Goal: Task Accomplishment & Management: Manage account settings

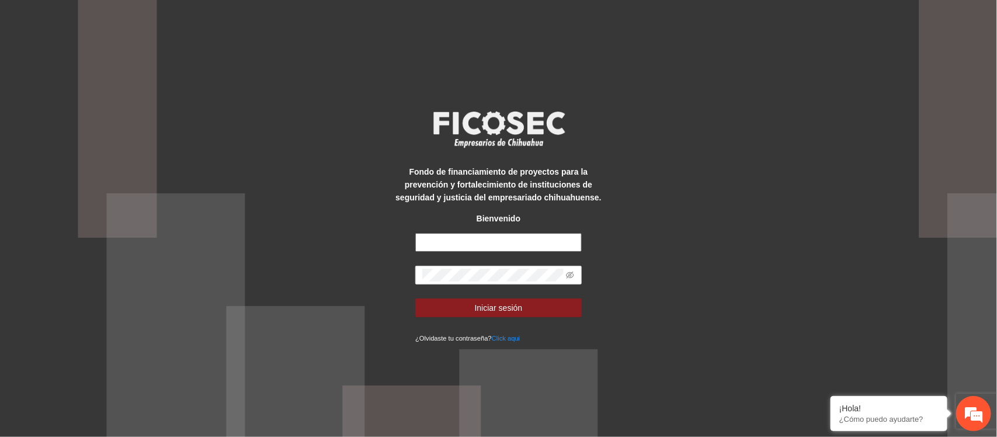
click at [445, 241] on input "text" at bounding box center [498, 242] width 166 height 19
type input "**********"
click at [572, 273] on icon "eye-invisible" at bounding box center [571, 275] width 8 height 7
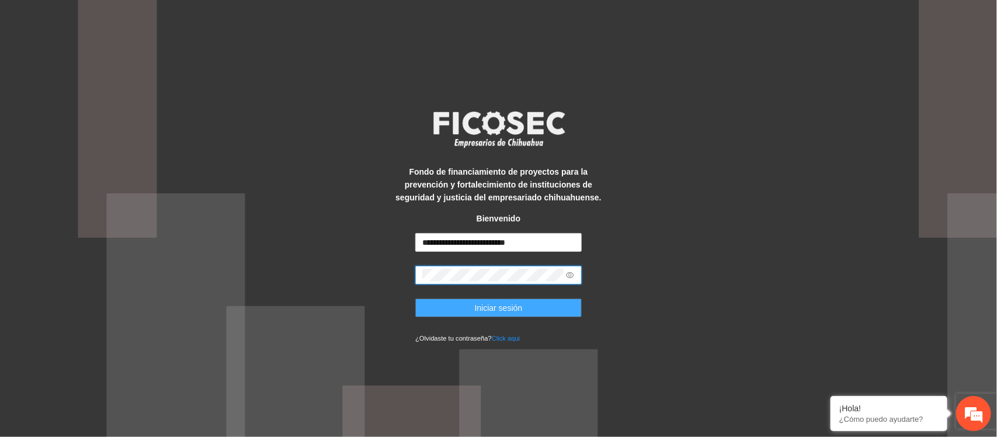
click at [526, 307] on button "Iniciar sesión" at bounding box center [498, 307] width 166 height 19
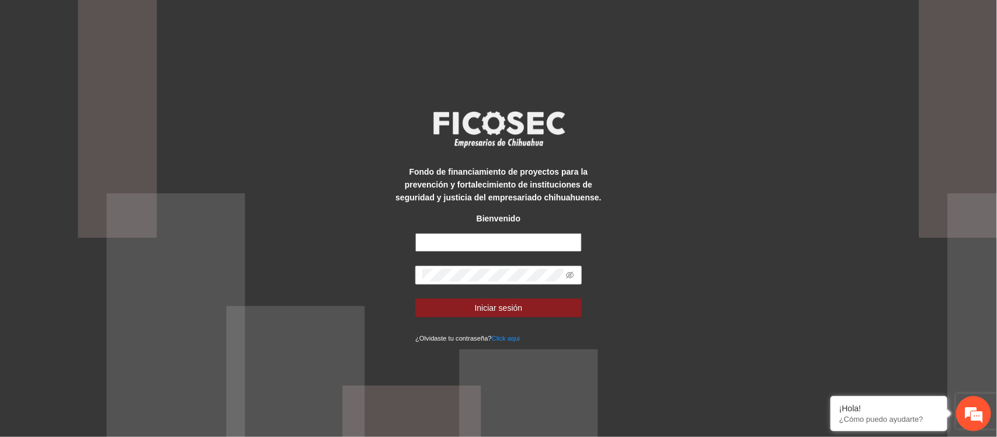
click at [467, 244] on input "text" at bounding box center [498, 242] width 166 height 19
type input "**********"
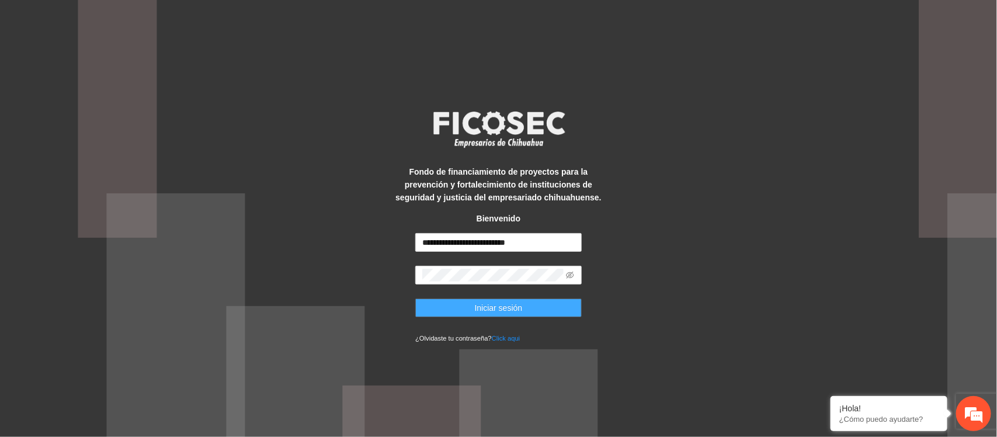
click at [518, 304] on span "Iniciar sesión" at bounding box center [499, 307] width 48 height 13
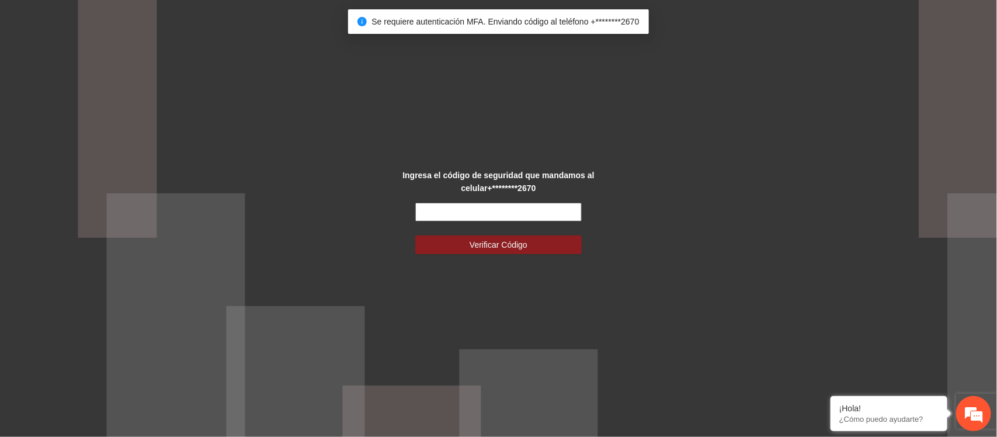
click at [456, 212] on input "text" at bounding box center [498, 212] width 166 height 19
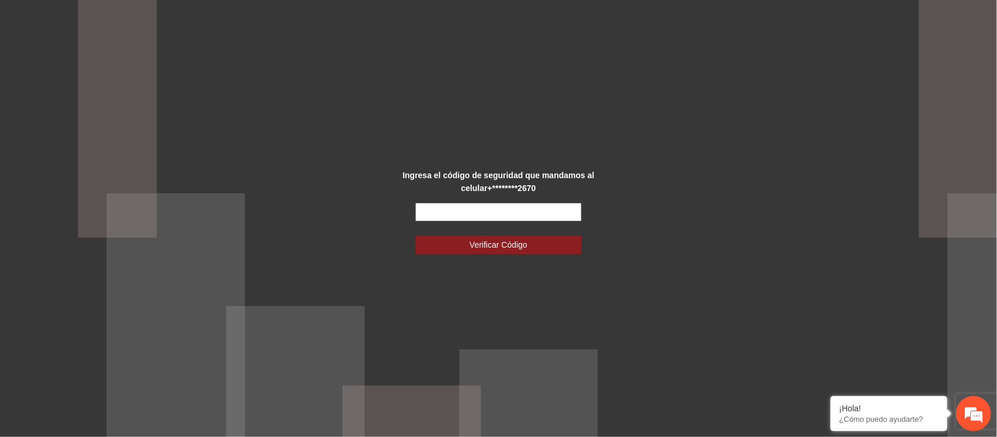
click at [453, 211] on input "text" at bounding box center [498, 212] width 166 height 19
type input "******"
click at [503, 247] on span "Verificar Código" at bounding box center [499, 244] width 58 height 13
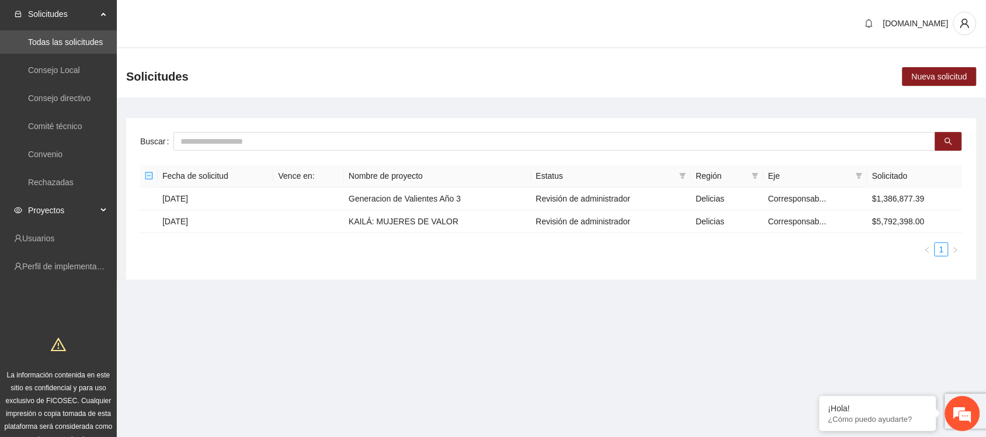
click at [60, 209] on span "Proyectos" at bounding box center [62, 210] width 69 height 23
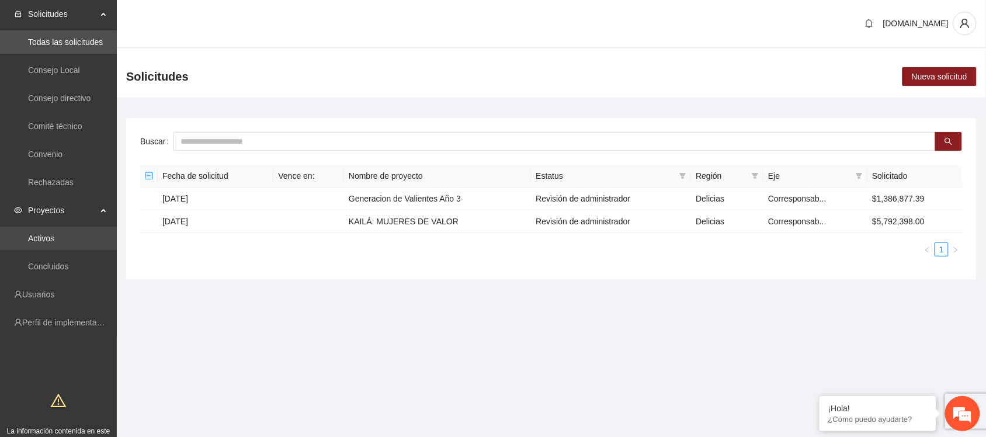
click at [54, 241] on link "Activos" at bounding box center [41, 238] width 26 height 9
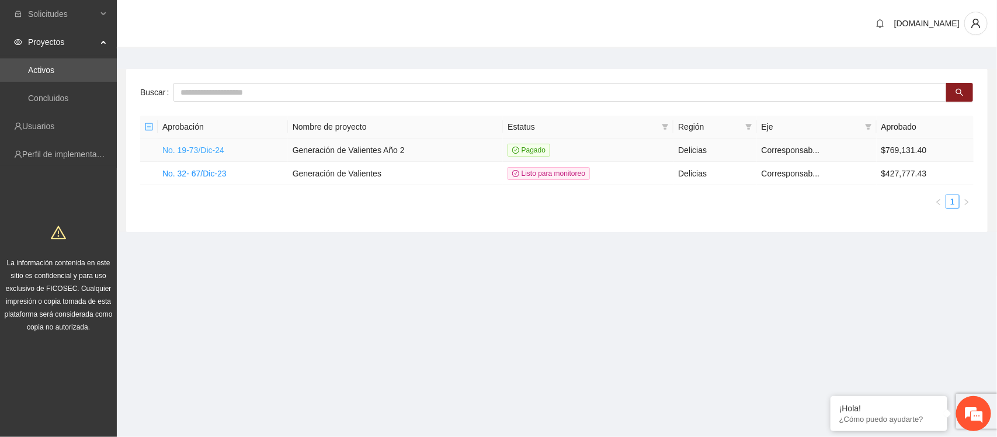
click at [200, 150] on link "No. 19-73/Dic-24" at bounding box center [193, 149] width 62 height 9
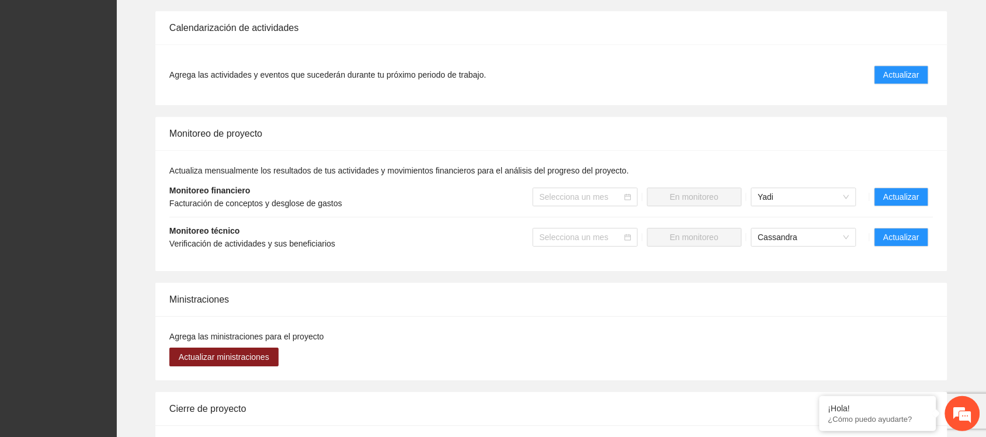
scroll to position [949, 0]
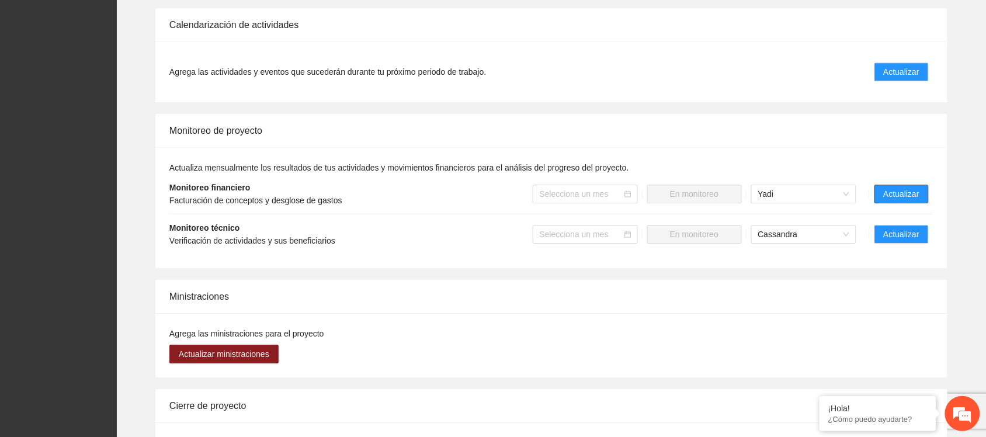
click at [910, 194] on span "Actualizar" at bounding box center [902, 193] width 36 height 13
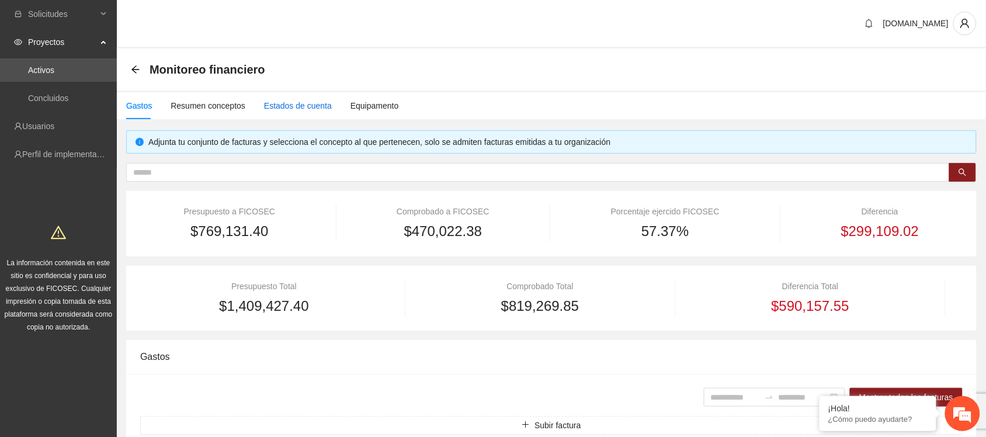
click at [272, 106] on div "Estados de cuenta" at bounding box center [298, 105] width 68 height 13
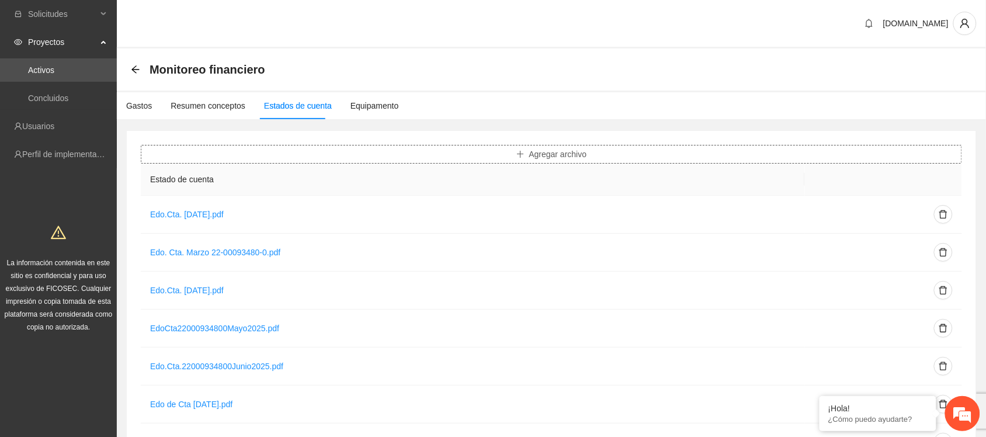
click at [555, 151] on span "Agregar archivo" at bounding box center [558, 154] width 58 height 13
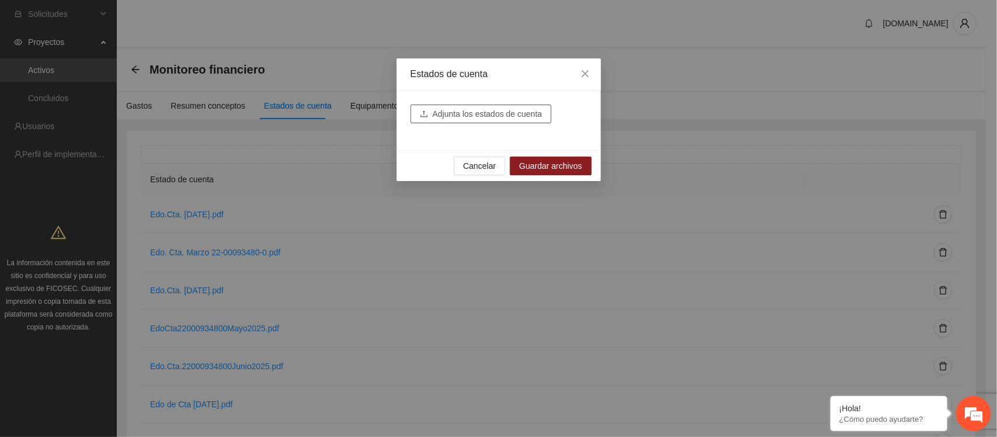
click at [484, 115] on span "Adjunta los estados de cuenta" at bounding box center [488, 113] width 110 height 13
click at [522, 113] on span "Adjunta los estados de cuenta" at bounding box center [488, 113] width 110 height 13
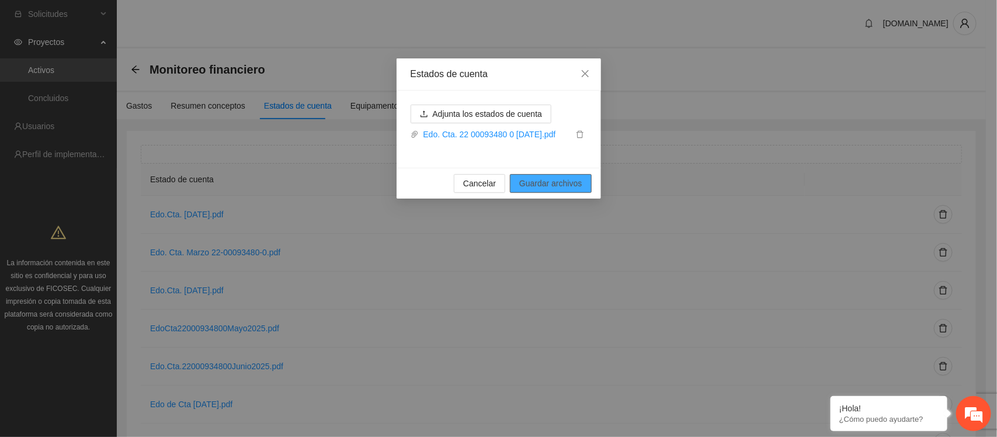
click at [546, 180] on span "Guardar archivos" at bounding box center [550, 183] width 62 height 13
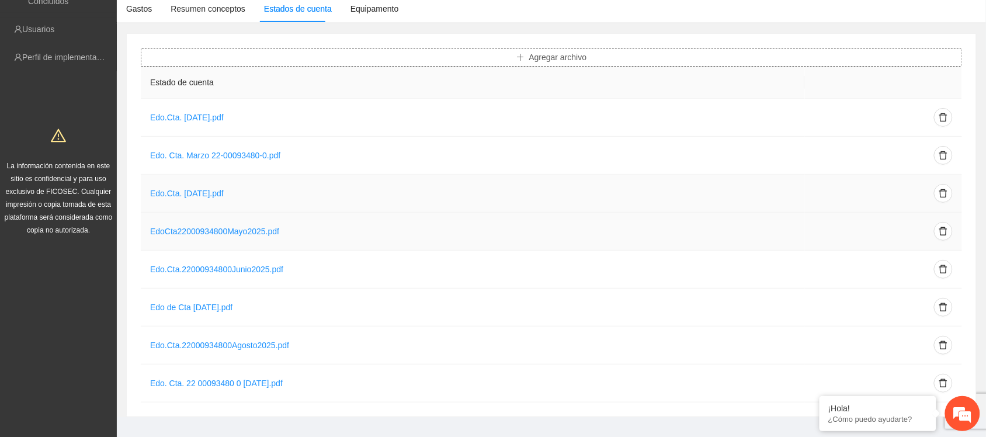
scroll to position [110, 0]
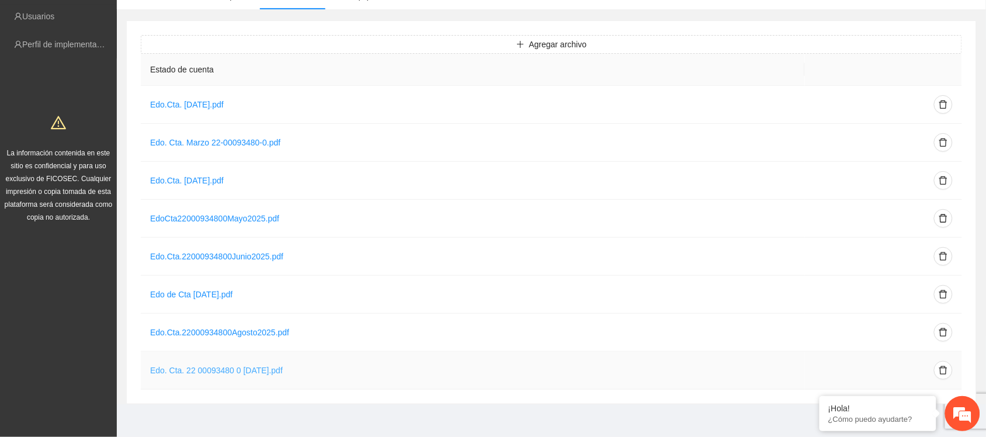
click at [256, 369] on link "Edo. Cta. 22 00093480 0 Sep 2025.pdf" at bounding box center [216, 370] width 133 height 9
click at [257, 370] on link "Edo. Cta. 22 00093480 0 Sep 2025.pdf" at bounding box center [216, 370] width 133 height 9
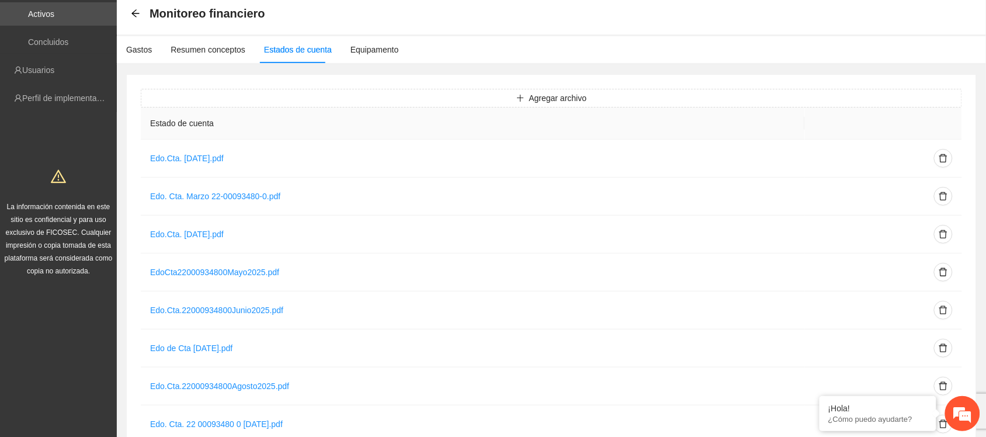
scroll to position [0, 0]
